Goal: Find specific page/section: Find specific page/section

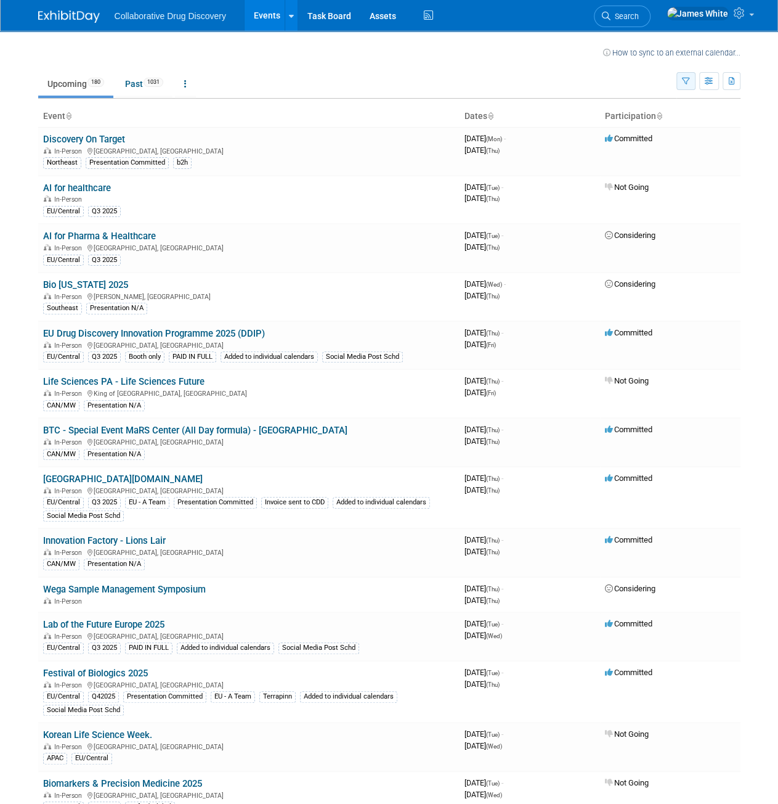
click at [687, 84] on icon "button" at bounding box center [686, 82] width 8 height 8
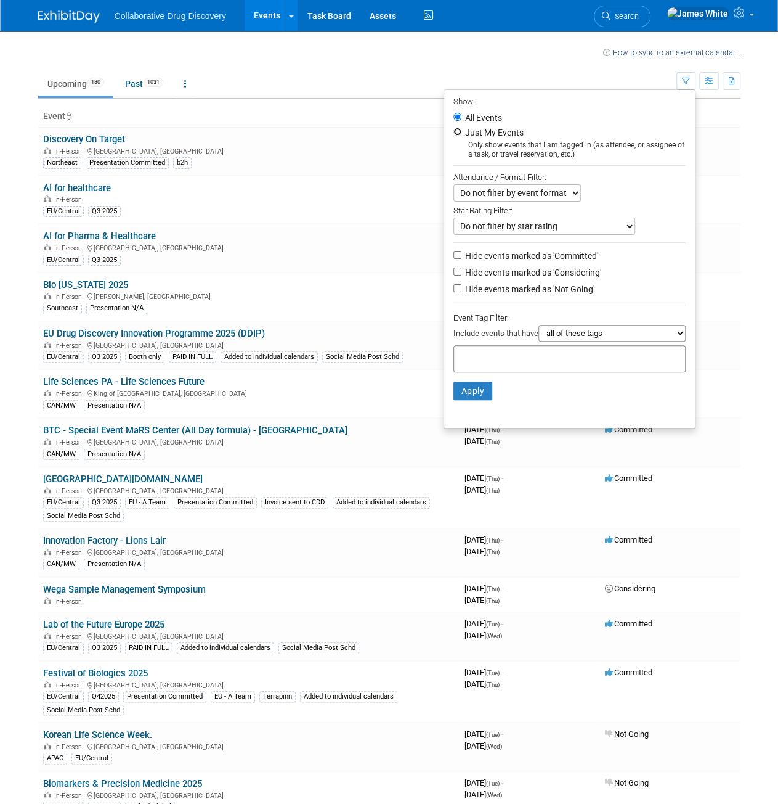
click at [454, 134] on input "Just My Events" at bounding box center [458, 132] width 8 height 8
radio input "true"
click at [464, 391] on button "Apply" at bounding box center [473, 391] width 39 height 18
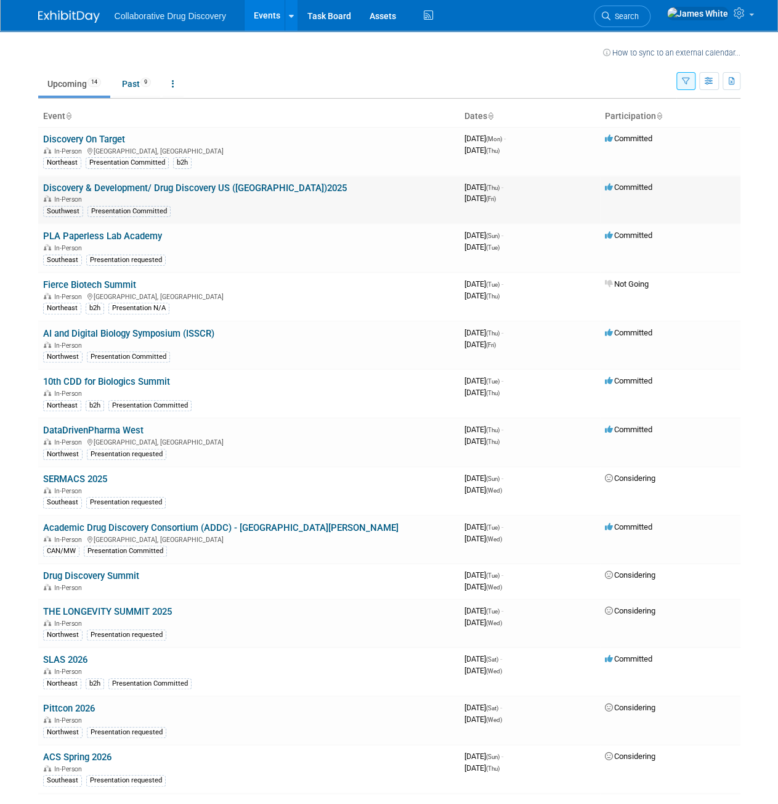
click at [197, 187] on link "Discovery & Development/ Drug Discovery US ([GEOGRAPHIC_DATA])2025" at bounding box center [195, 187] width 304 height 11
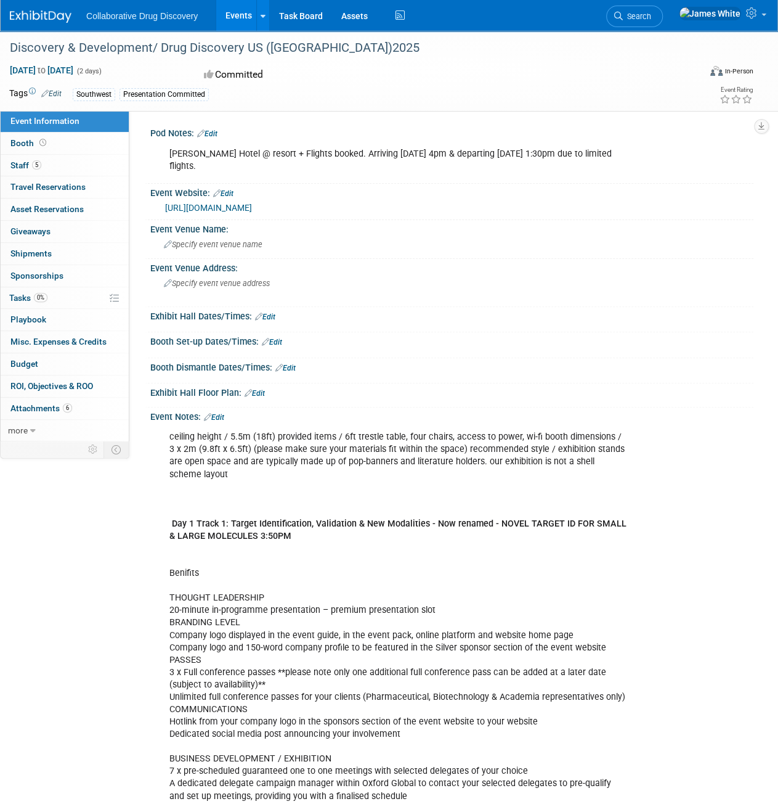
click at [252, 203] on link "[URL][DOMAIN_NAME]" at bounding box center [208, 208] width 87 height 10
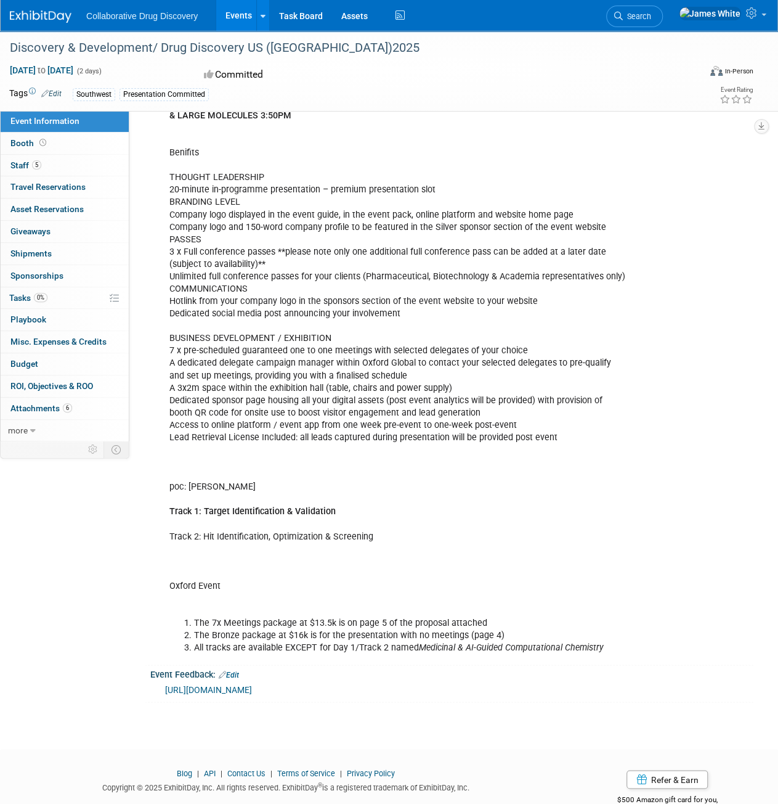
scroll to position [420, 0]
